Goal: Task Accomplishment & Management: Manage account settings

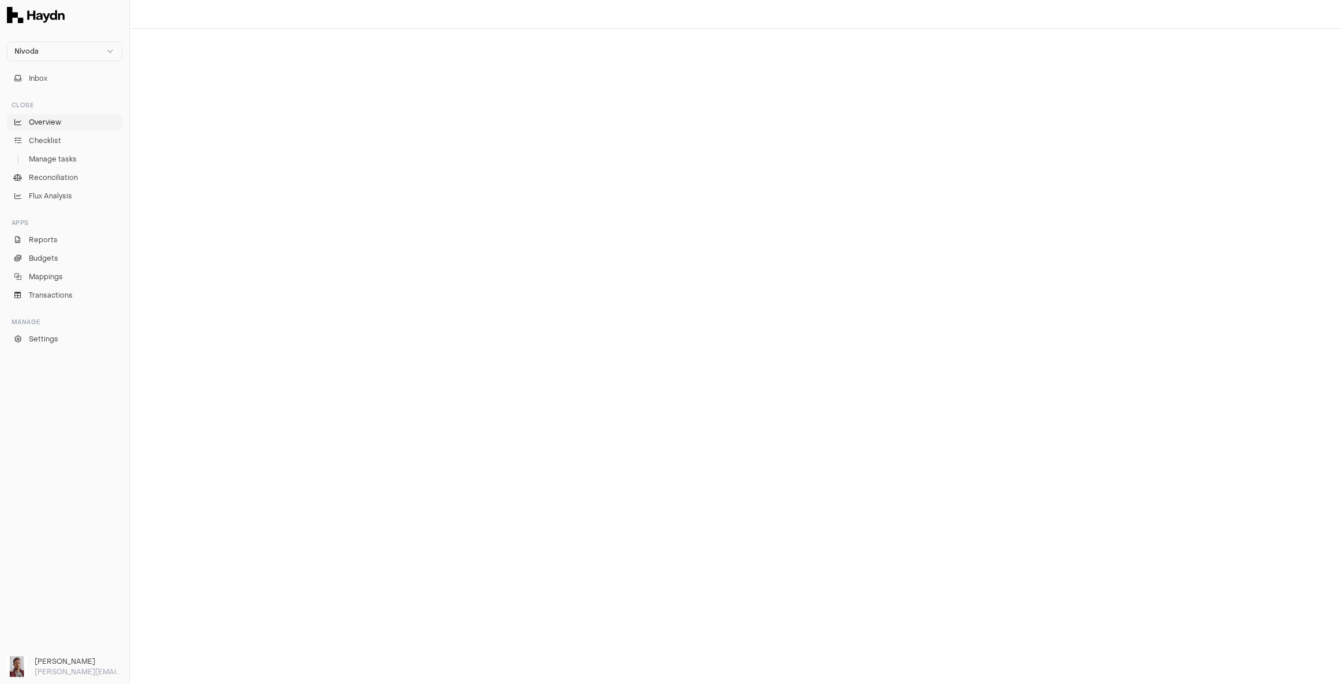
click at [54, 125] on span "Overview" at bounding box center [45, 122] width 32 height 10
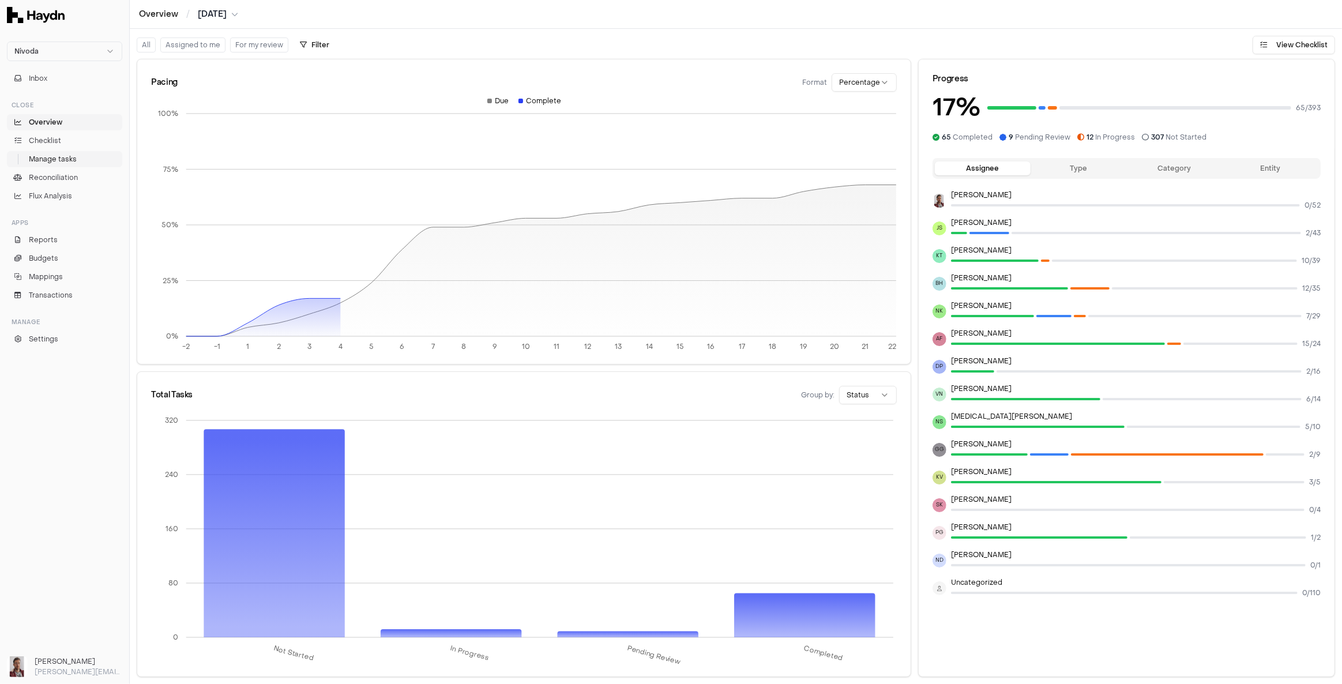
click at [81, 159] on link "Manage tasks" at bounding box center [64, 159] width 115 height 16
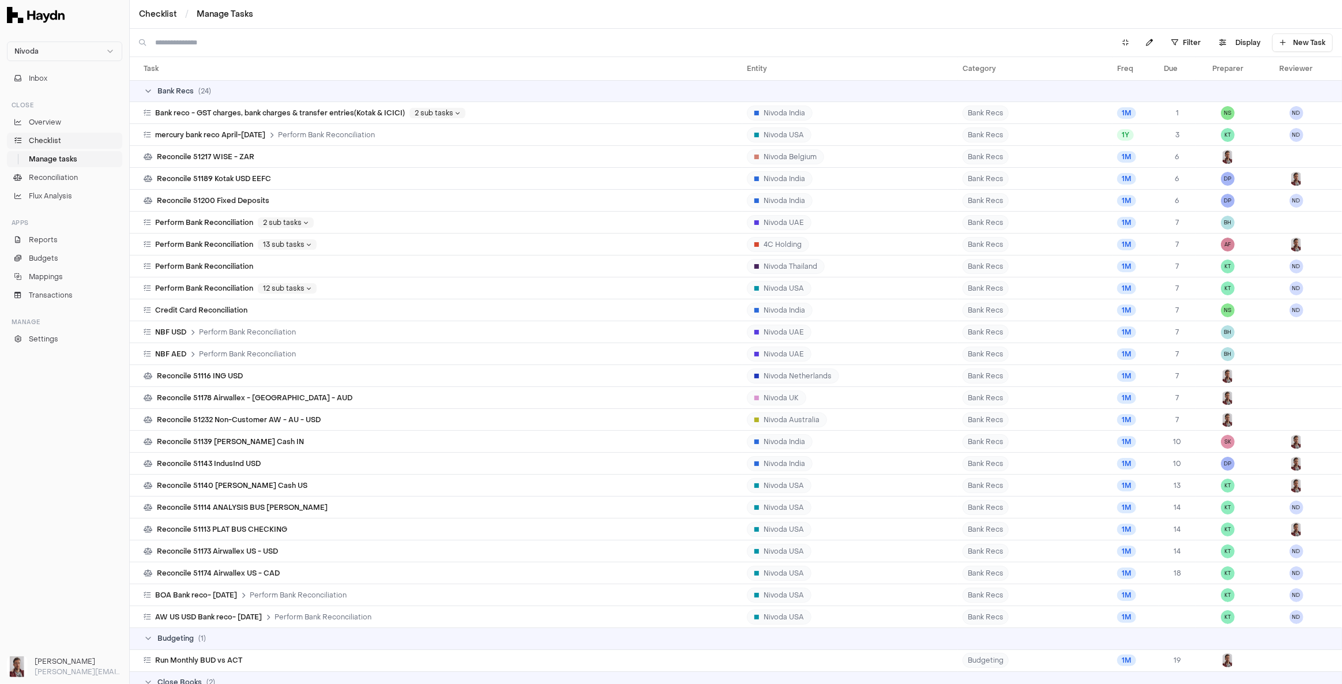
click at [54, 143] on span "Checklist" at bounding box center [45, 140] width 32 height 10
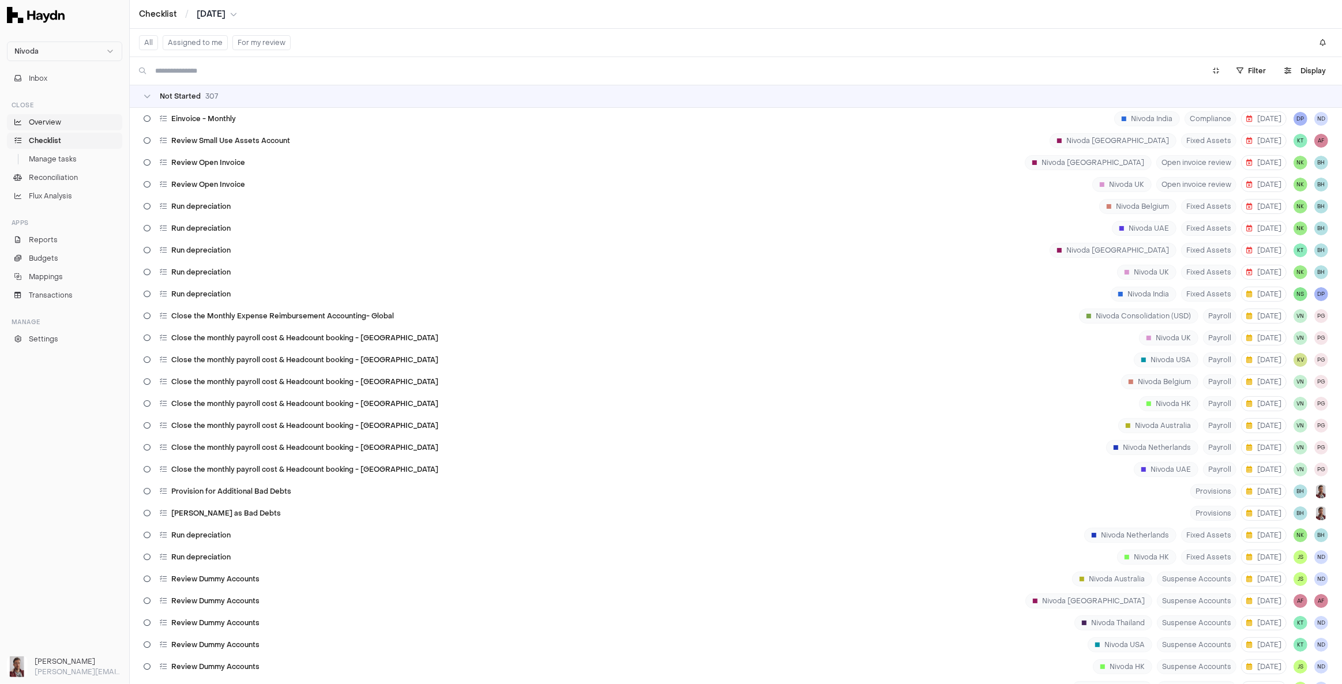
click at [52, 121] on span "Overview" at bounding box center [45, 122] width 32 height 10
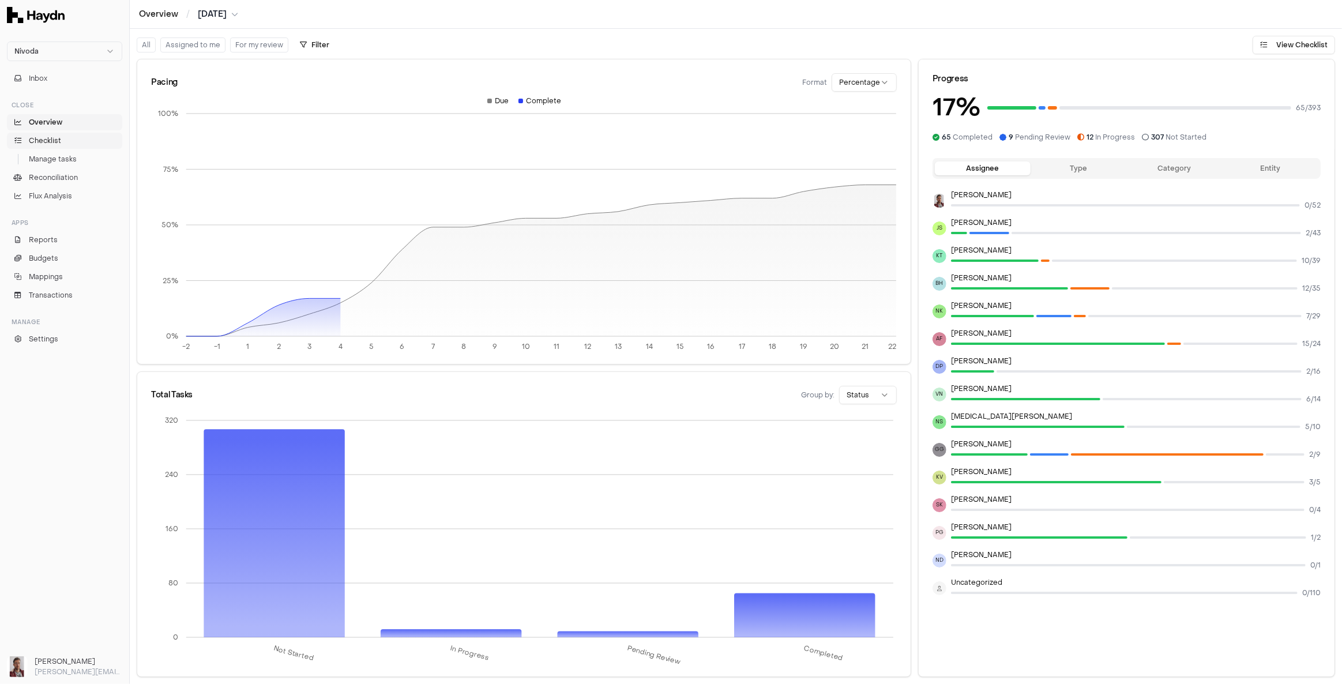
click at [62, 137] on link "Checklist" at bounding box center [64, 141] width 115 height 16
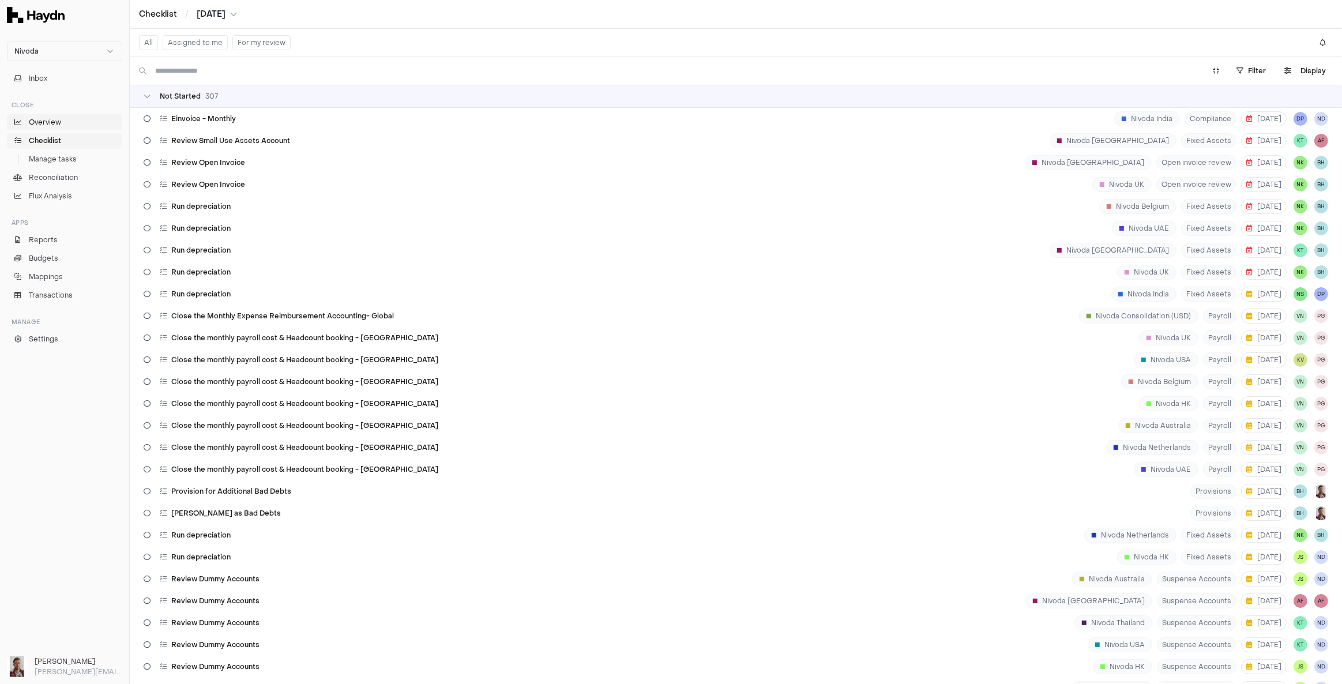
click at [37, 123] on span "Overview" at bounding box center [45, 122] width 32 height 10
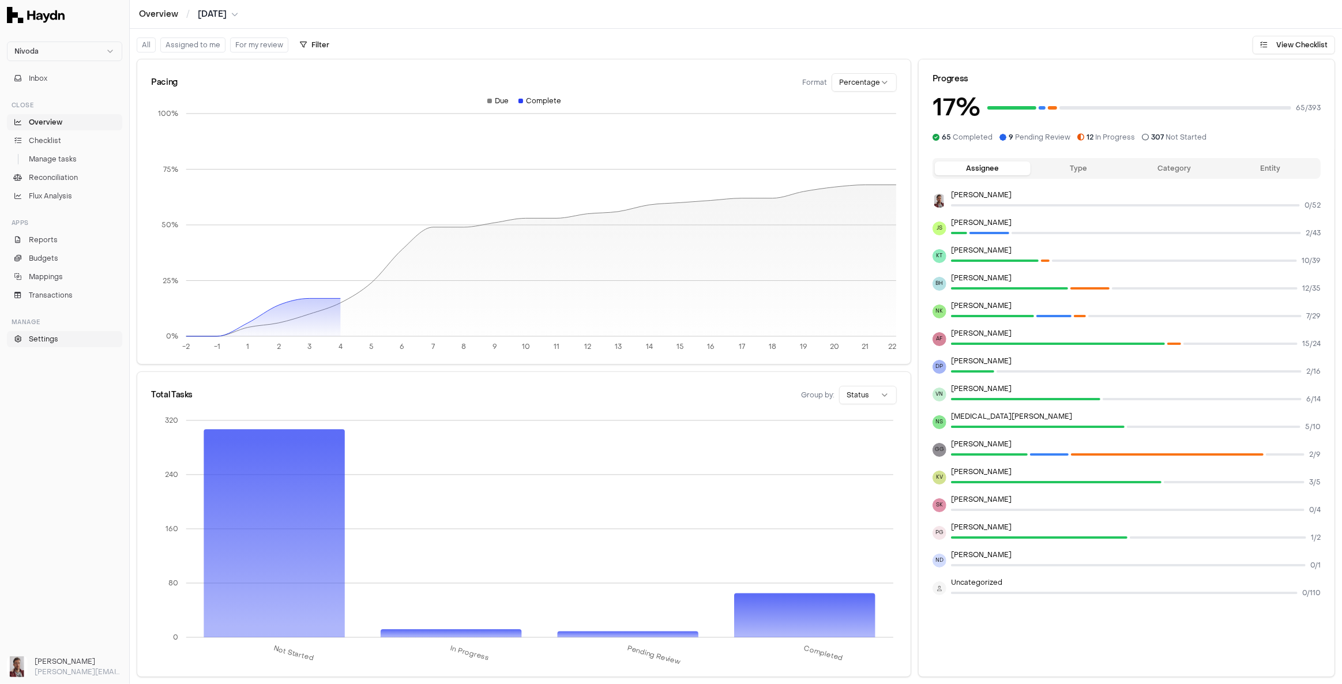
click at [55, 339] on span "Settings" at bounding box center [43, 339] width 29 height 10
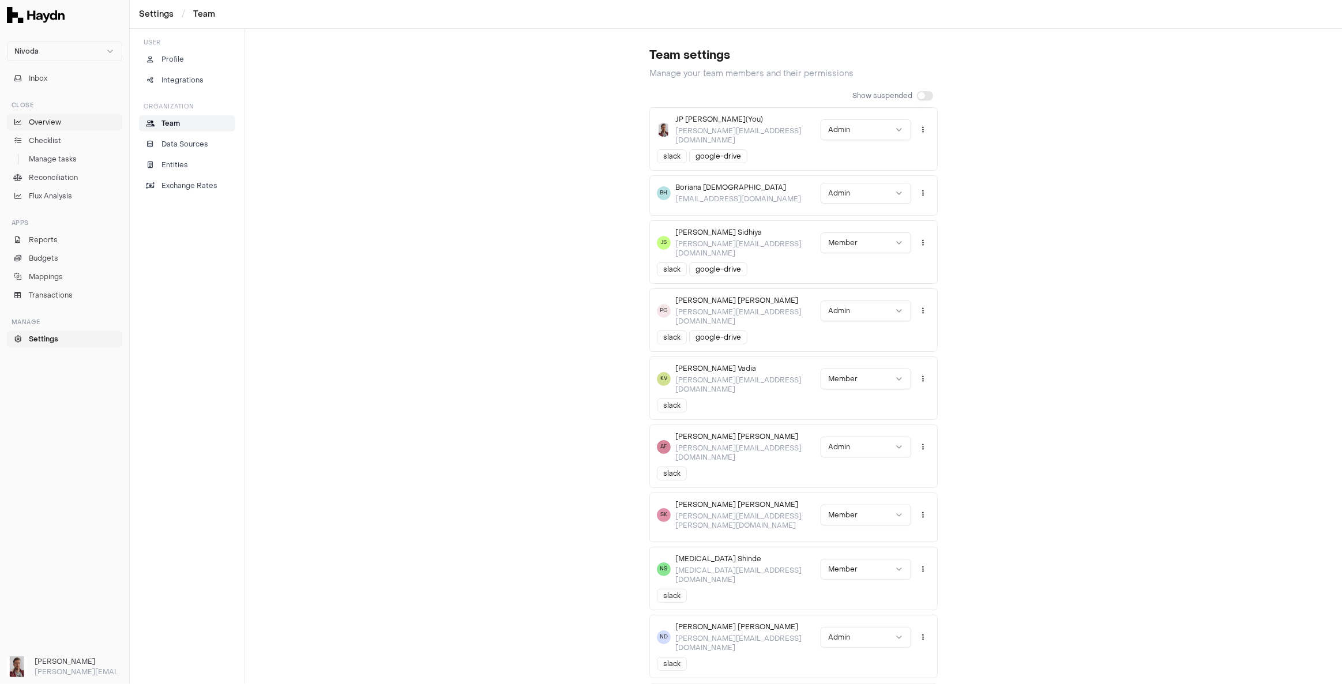
click at [40, 122] on span "Overview" at bounding box center [45, 122] width 32 height 10
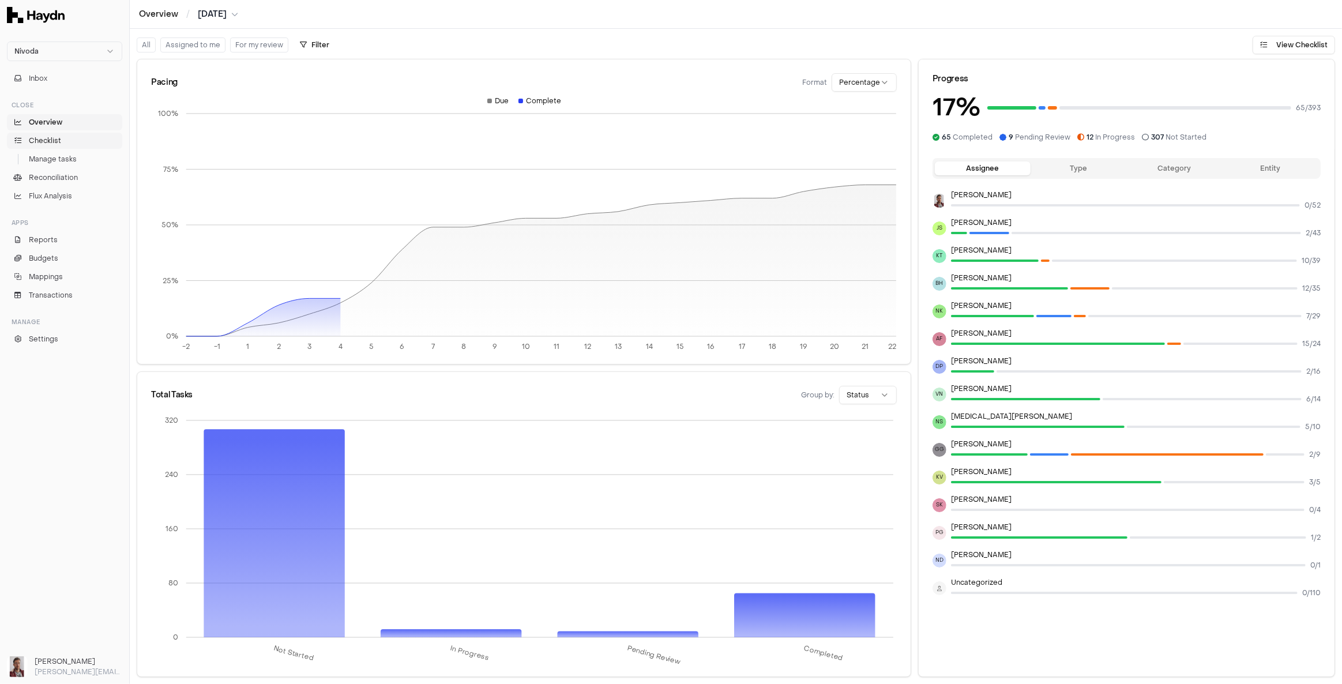
click at [66, 140] on link "Checklist" at bounding box center [64, 141] width 115 height 16
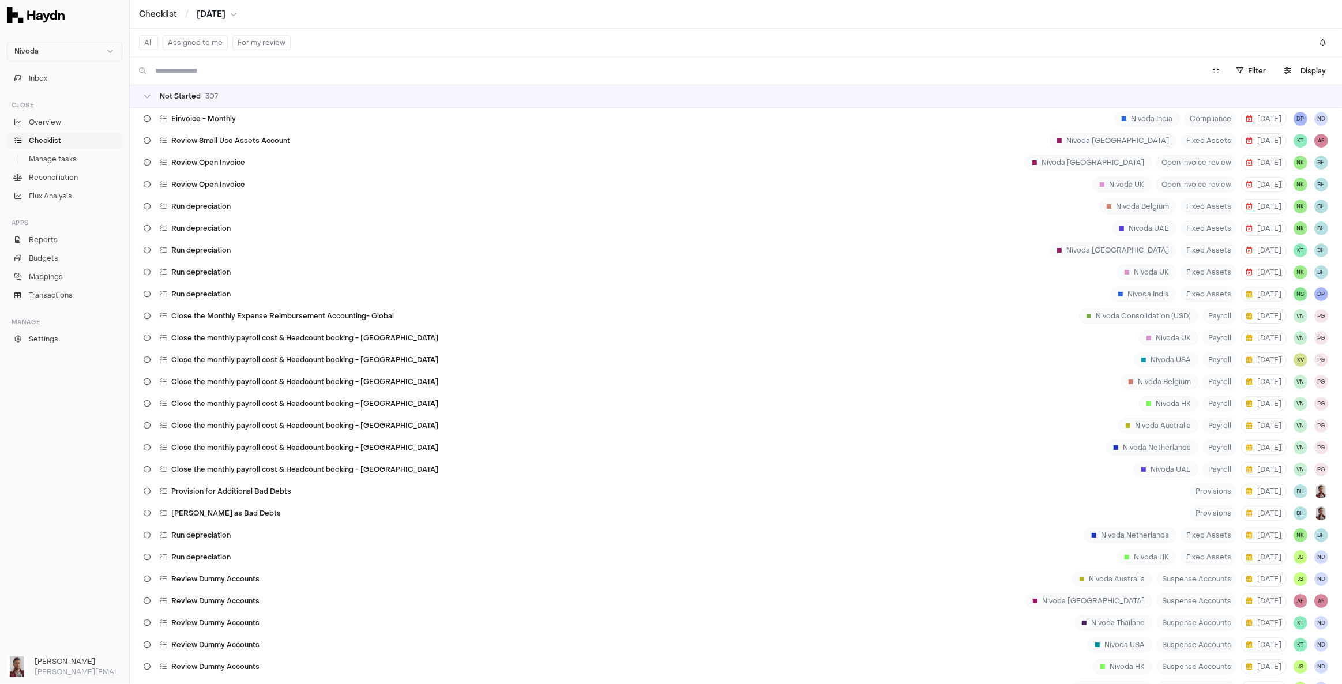
click at [201, 69] on input at bounding box center [672, 71] width 1035 height 18
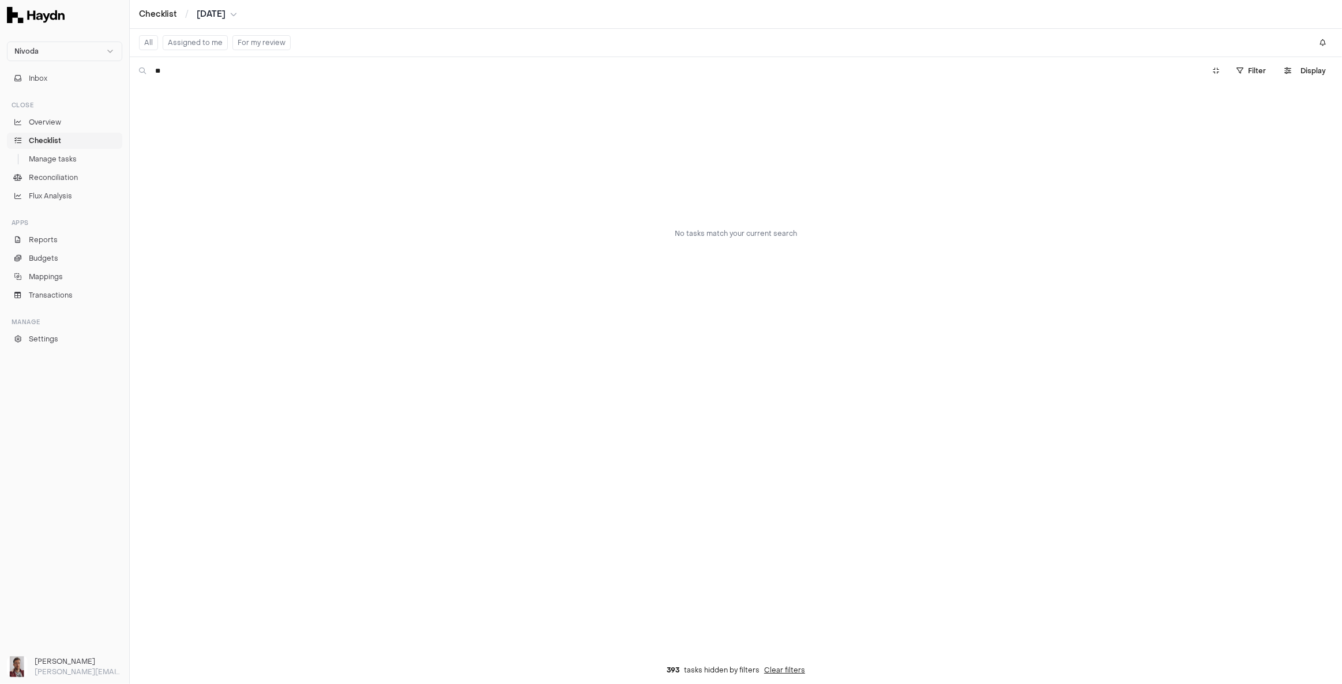
type input "*"
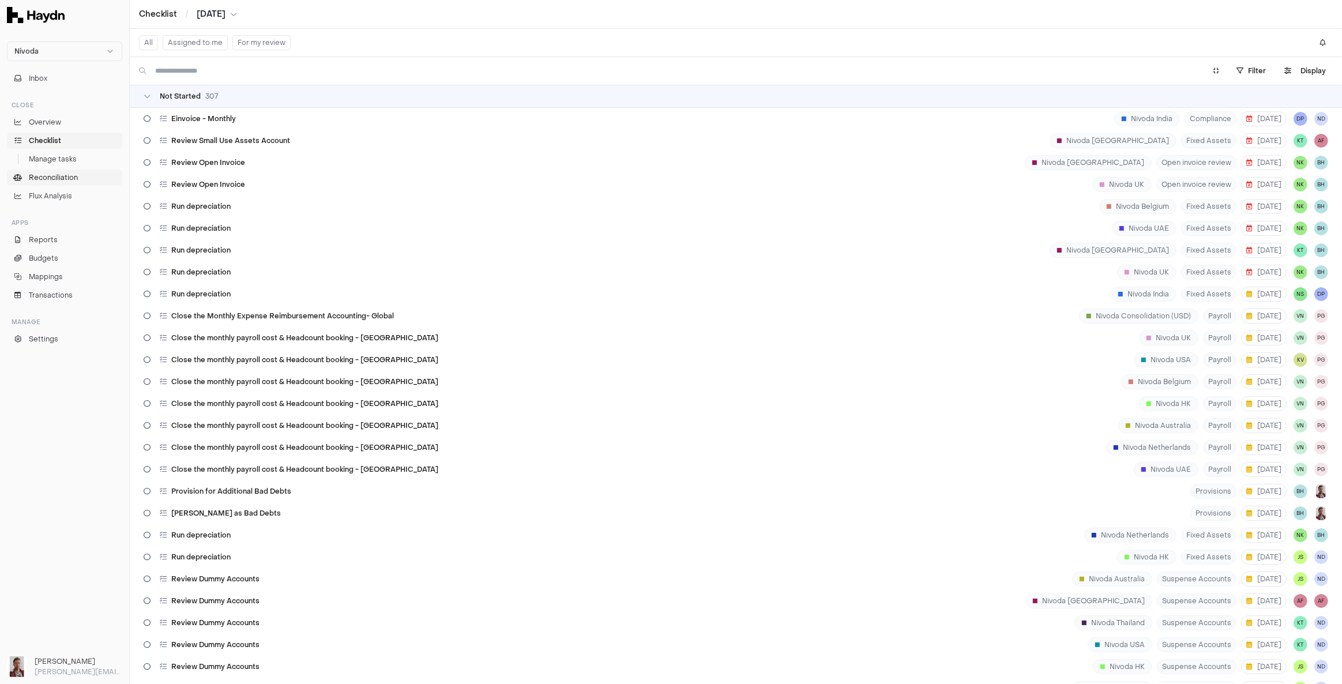
click at [44, 176] on span "Reconciliation" at bounding box center [53, 177] width 49 height 10
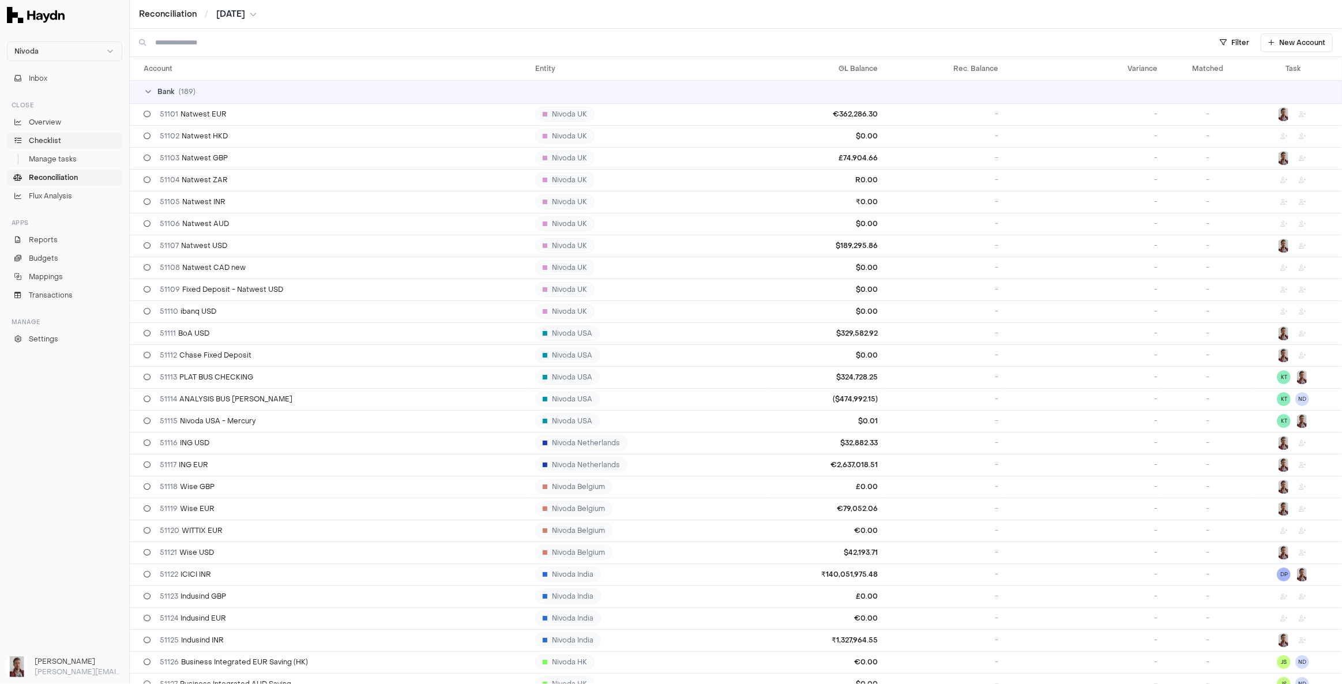
click at [50, 141] on span "Checklist" at bounding box center [45, 140] width 32 height 10
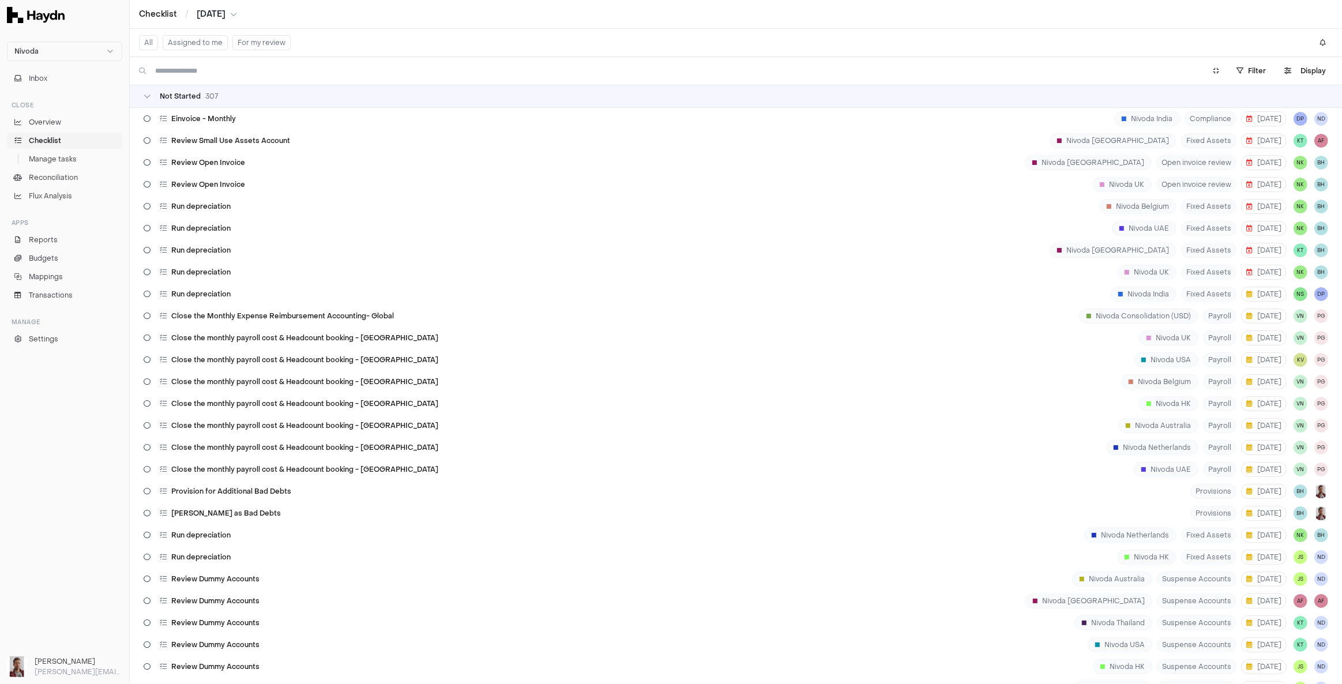
click at [213, 14] on span "[DATE]" at bounding box center [211, 15] width 29 height 12
click at [243, 82] on button "[DATE]" at bounding box center [262, 86] width 39 height 21
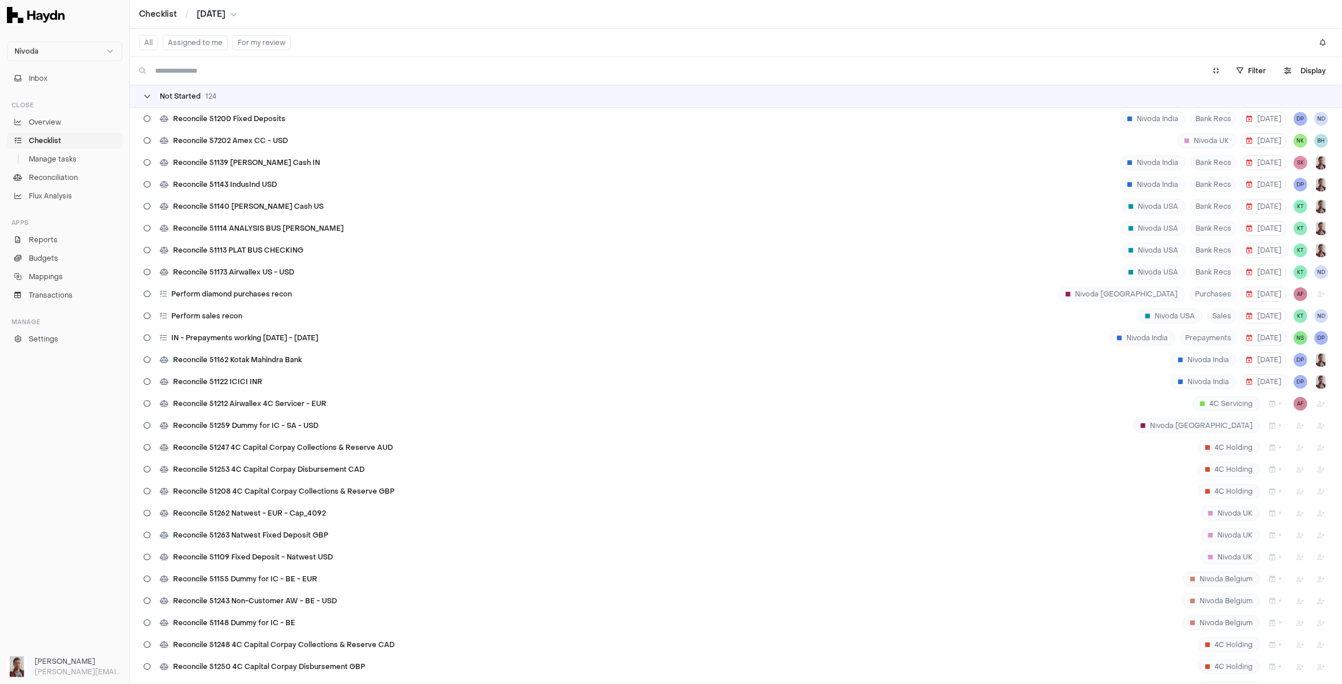
click at [152, 96] on div "Not Started 124" at bounding box center [180, 96] width 73 height 9
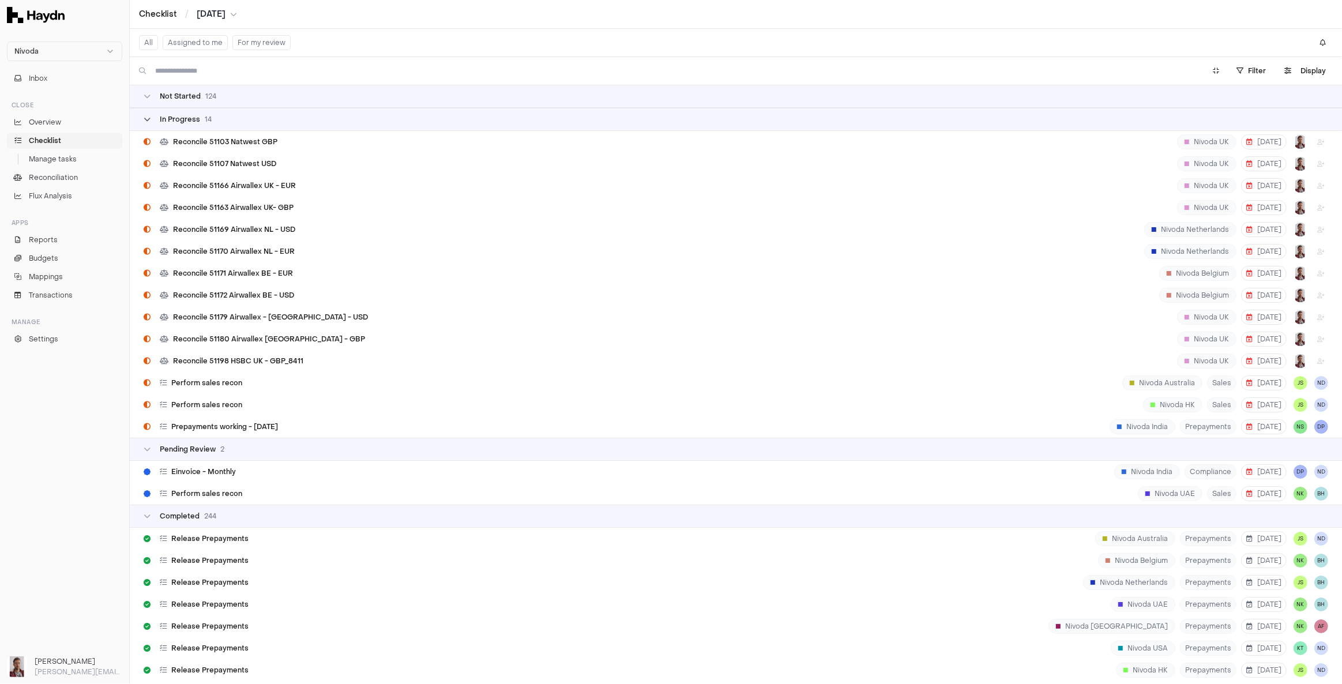
click at [147, 120] on icon at bounding box center [147, 119] width 7 height 7
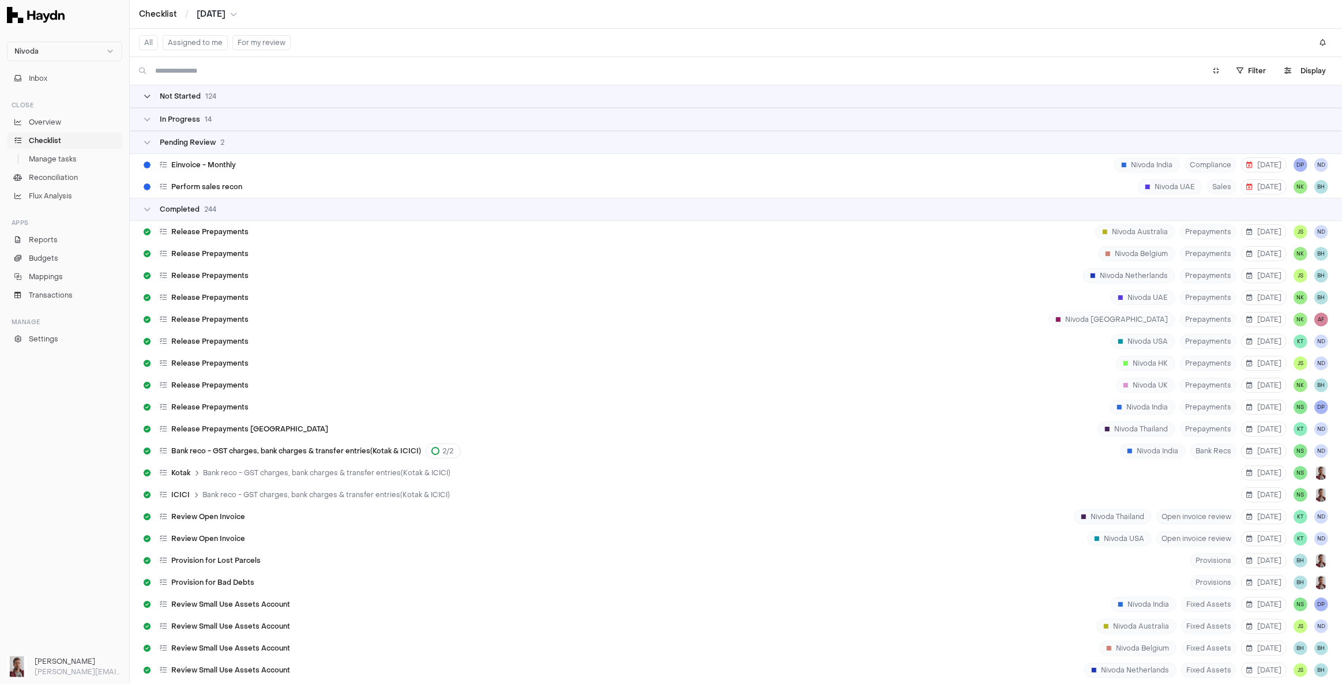
click at [180, 92] on span "Not Started" at bounding box center [180, 96] width 41 height 9
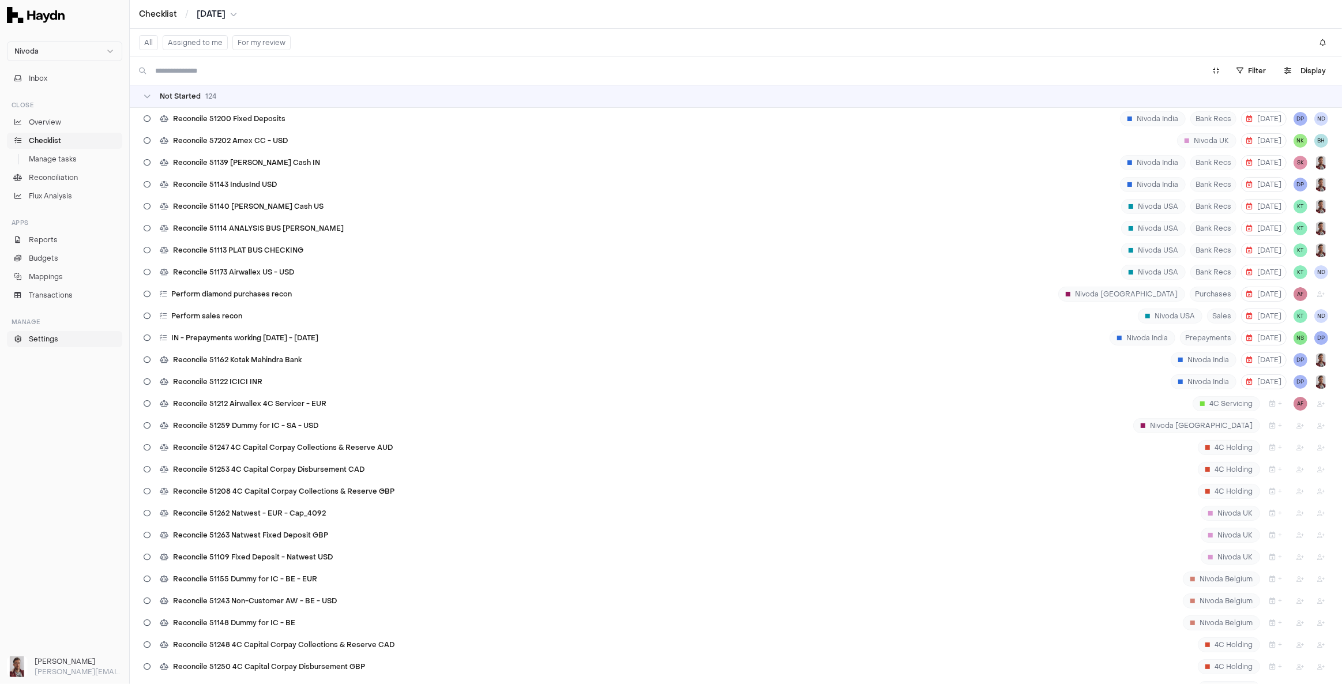
click at [47, 334] on span "Settings" at bounding box center [43, 339] width 29 height 10
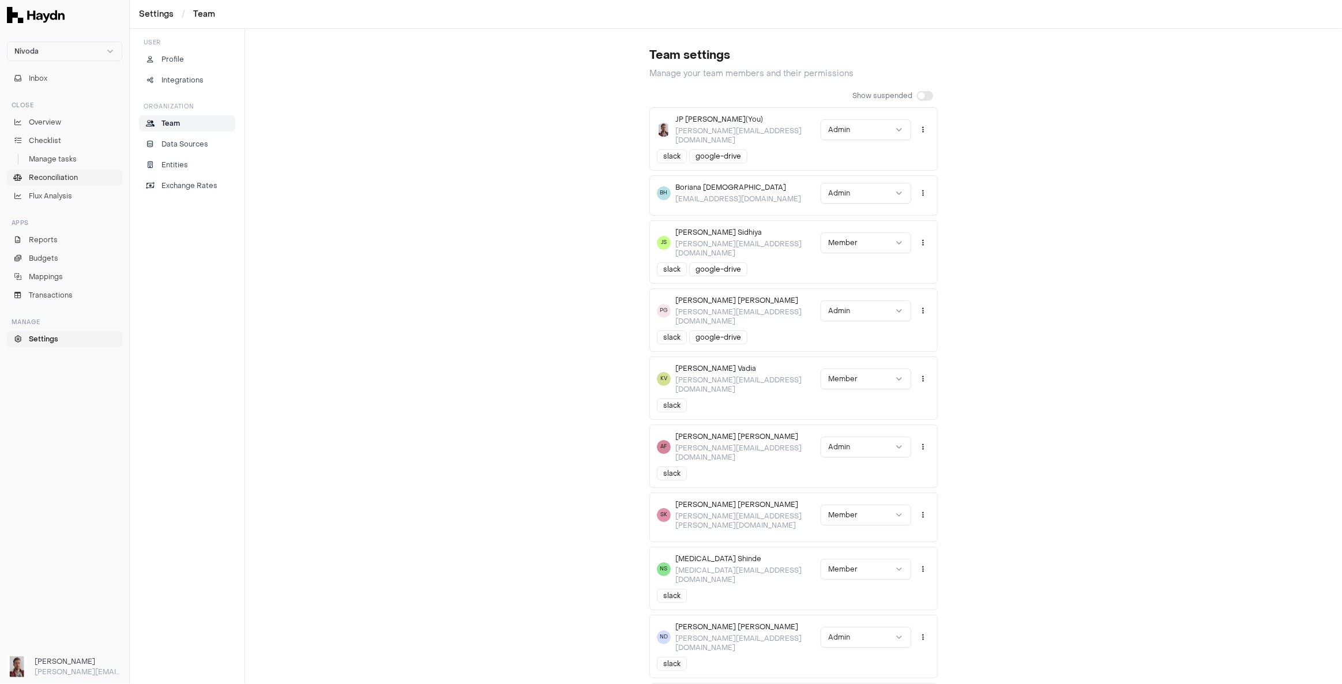
click at [57, 178] on span "Reconciliation" at bounding box center [53, 177] width 49 height 10
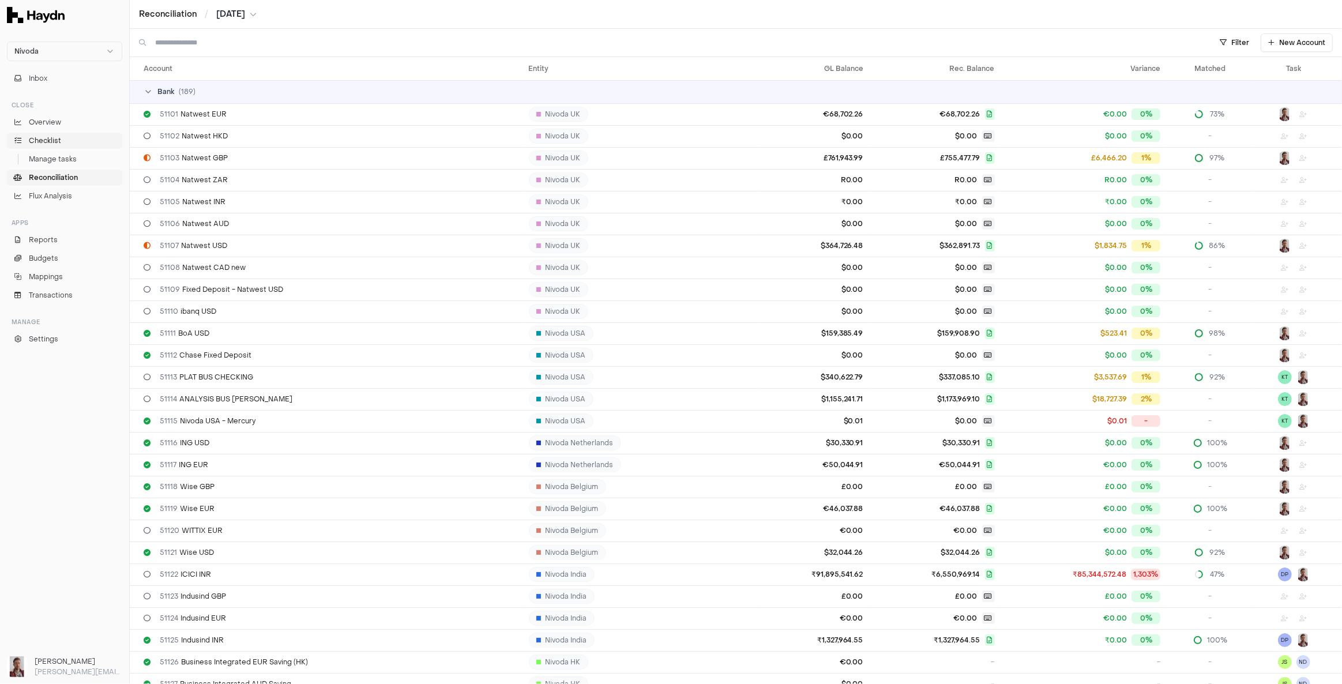
click at [46, 140] on span "Checklist" at bounding box center [45, 140] width 32 height 10
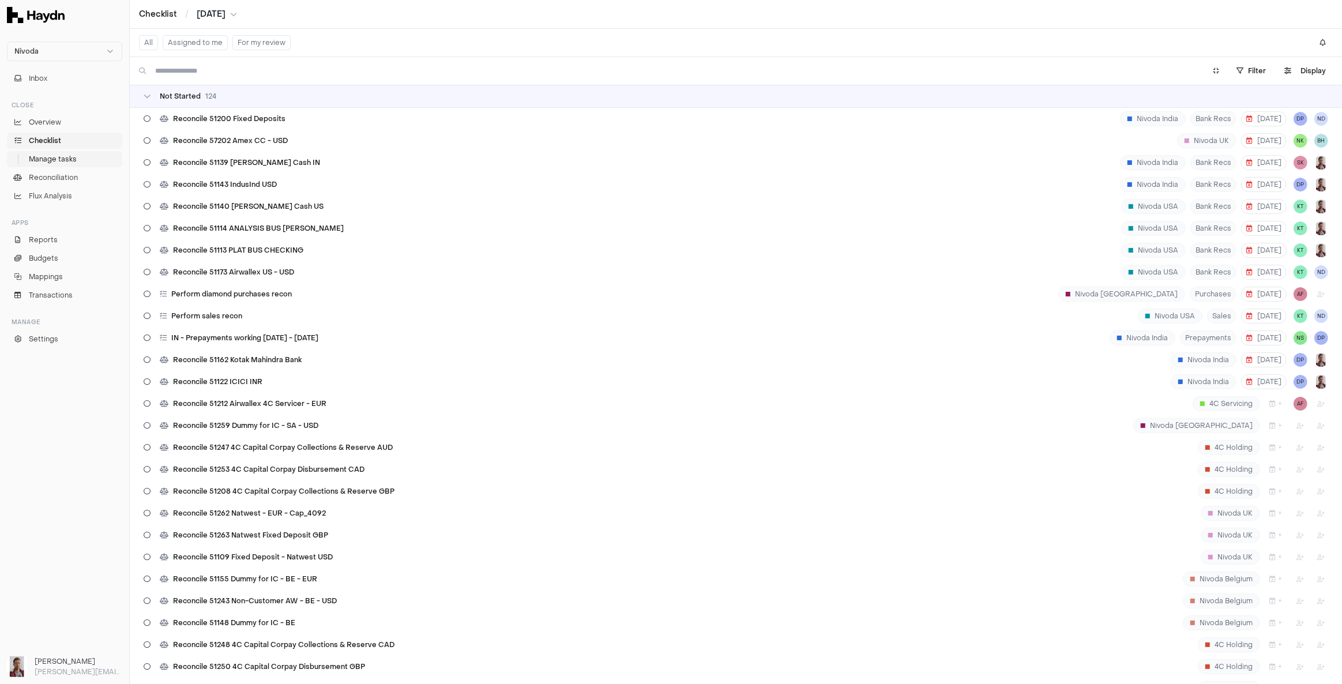
click at [57, 158] on span "Manage tasks" at bounding box center [53, 159] width 48 height 10
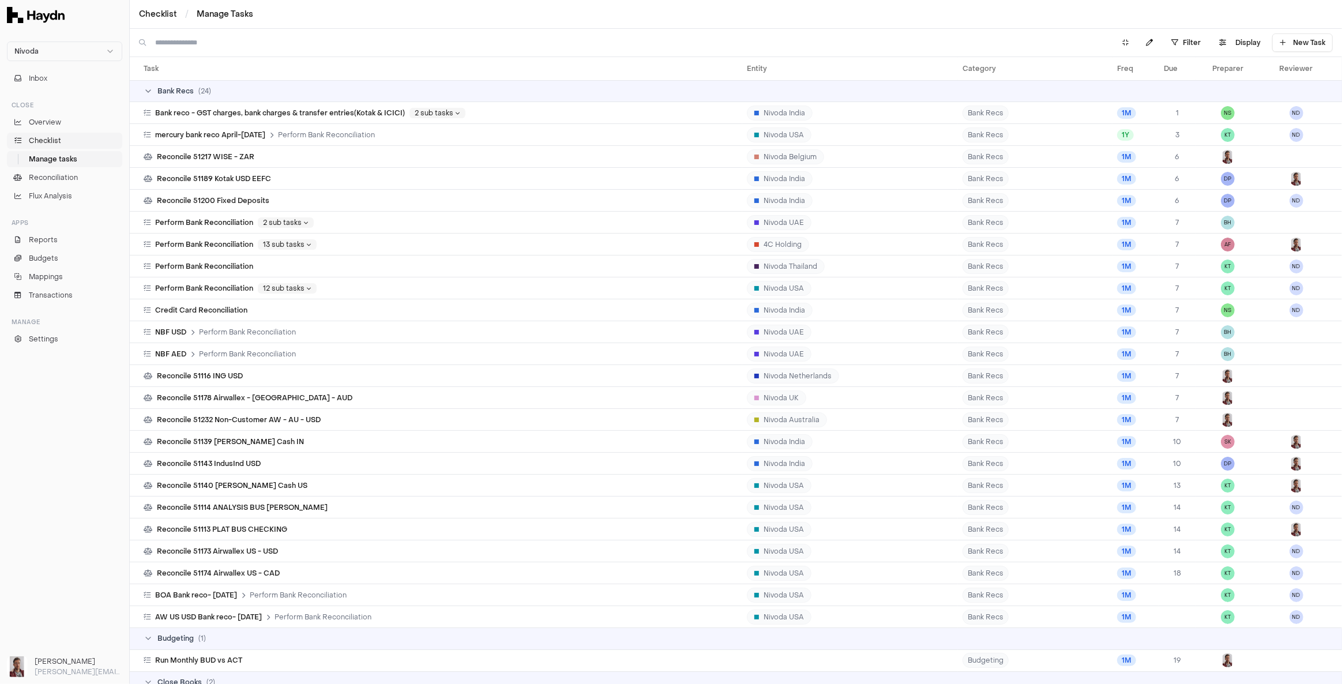
click at [50, 140] on span "Checklist" at bounding box center [45, 140] width 32 height 10
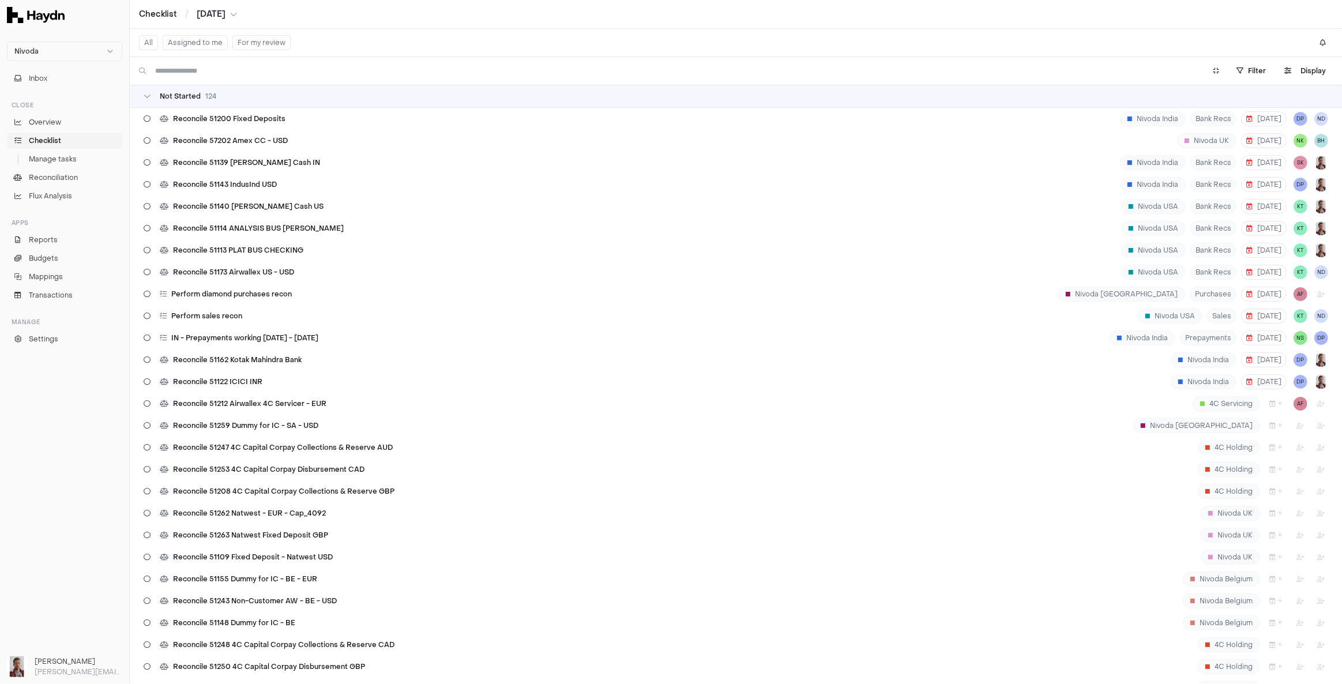
click at [216, 11] on span "[DATE]" at bounding box center [211, 15] width 29 height 12
click at [283, 87] on button "Aug" at bounding box center [302, 86] width 39 height 21
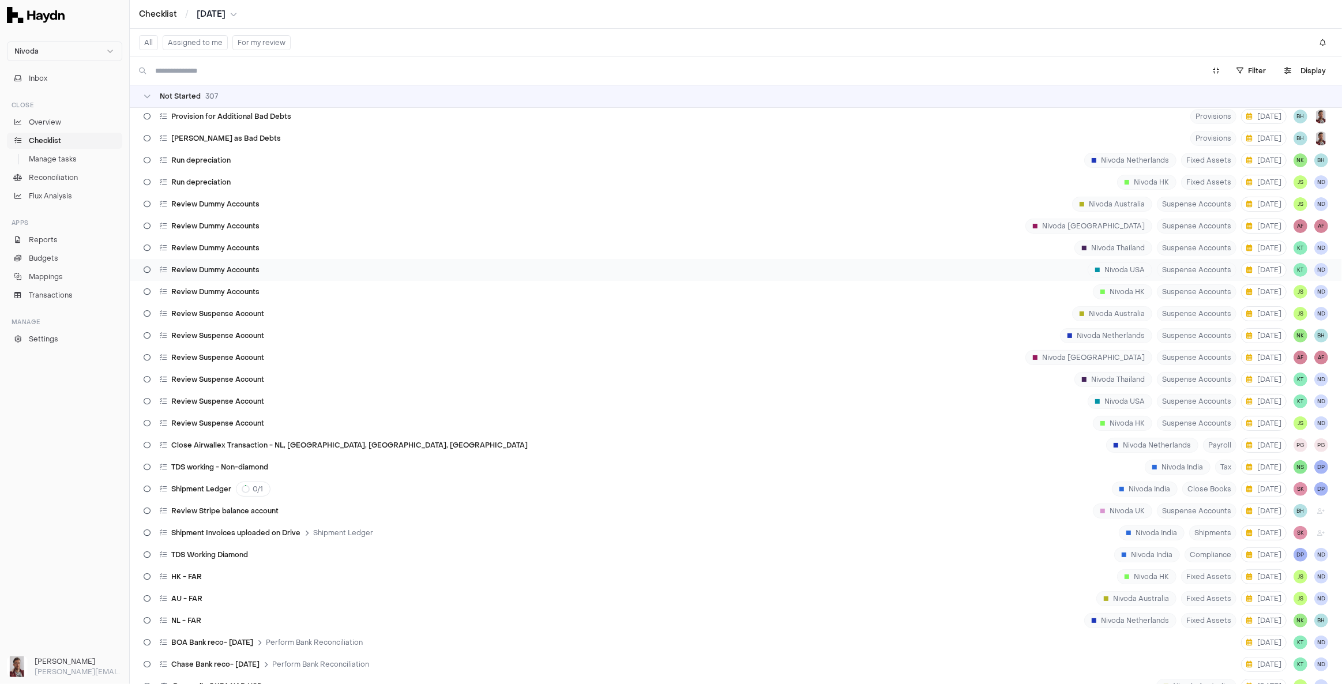
scroll to position [419, 0]
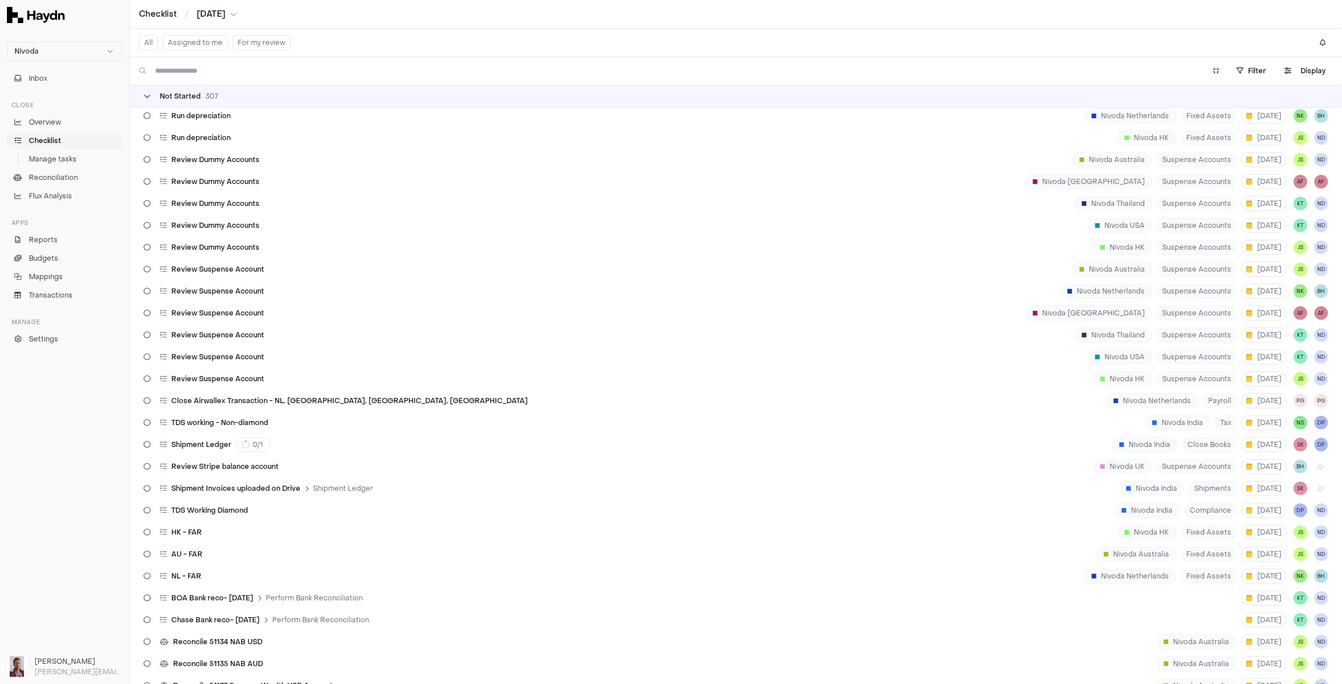
click at [195, 93] on span "Not Started" at bounding box center [180, 96] width 41 height 9
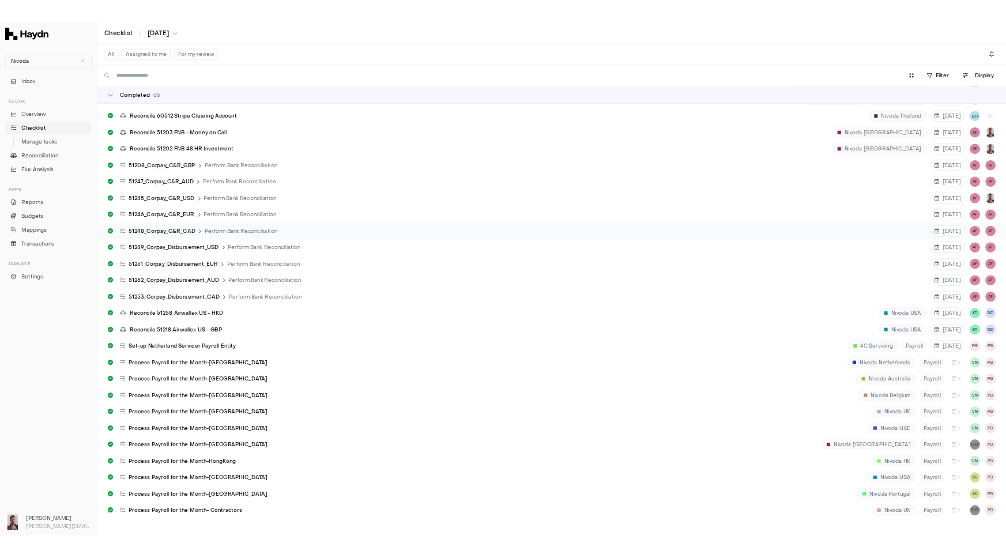
scroll to position [0, 0]
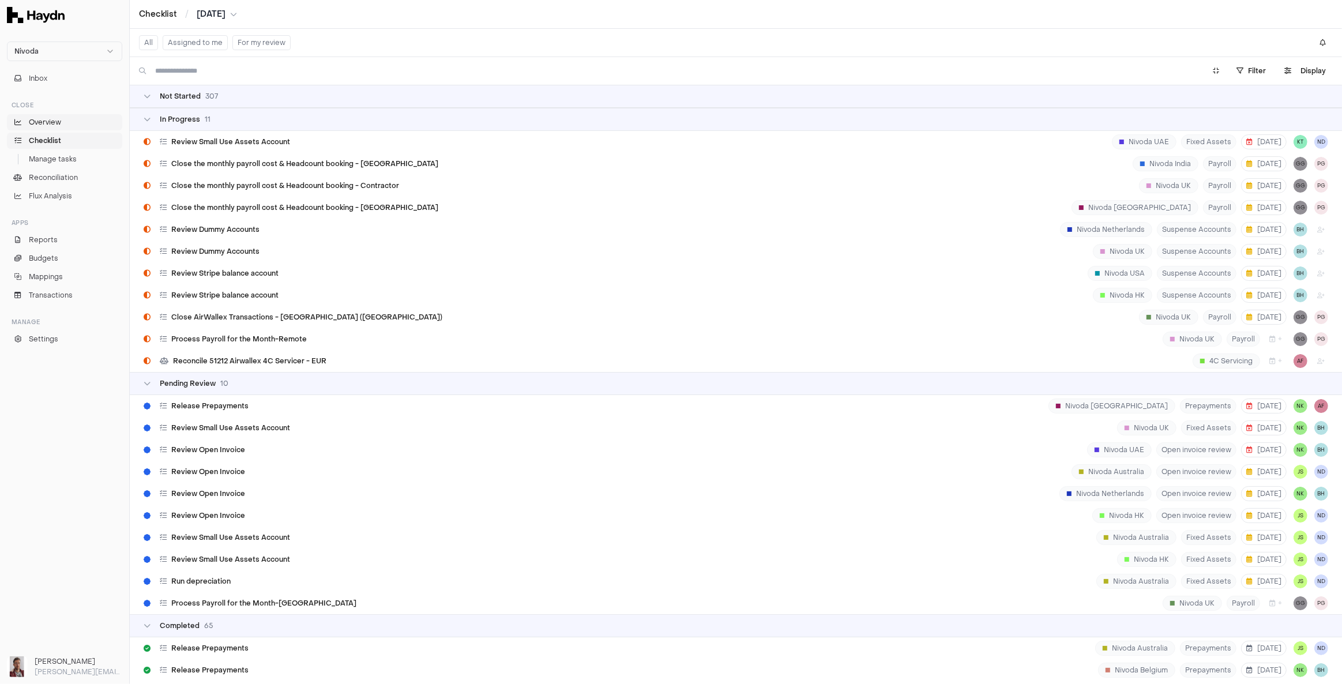
click at [42, 119] on span "Overview" at bounding box center [45, 122] width 32 height 10
